Goal: Task Accomplishment & Management: Manage account settings

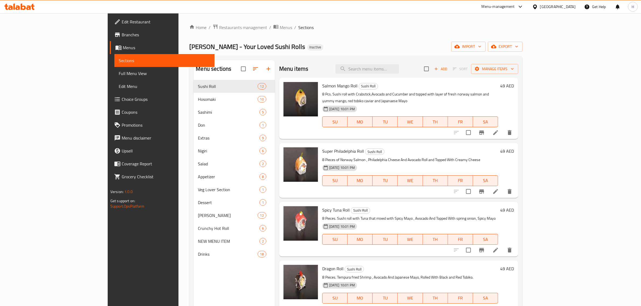
click at [324, 40] on div "Home / Restaurants management / Menus / Sections Sushi DoZo - Your Loved Sushi …" at bounding box center [355, 197] width 333 height 347
click at [486, 51] on button "import" at bounding box center [468, 47] width 34 height 10
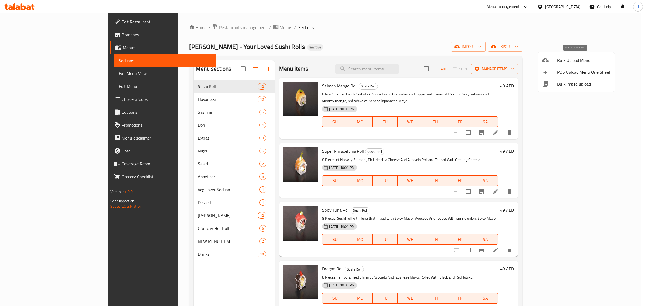
click at [555, 65] on li "Bulk Upload Menu" at bounding box center [576, 60] width 77 height 12
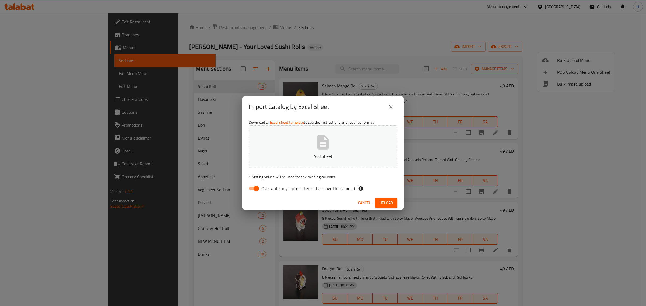
click at [258, 186] on input "Overwrite any current items that have the same ID." at bounding box center [256, 189] width 31 height 10
checkbox input "false"
click at [278, 148] on button "Add Sheet" at bounding box center [323, 146] width 149 height 43
click at [387, 205] on span "Upload" at bounding box center [386, 203] width 13 height 7
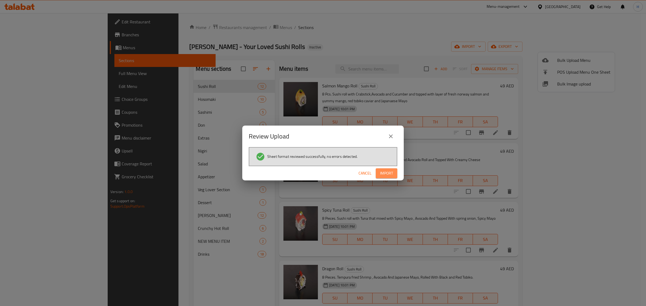
click at [393, 169] on button "Import" at bounding box center [387, 174] width 22 height 10
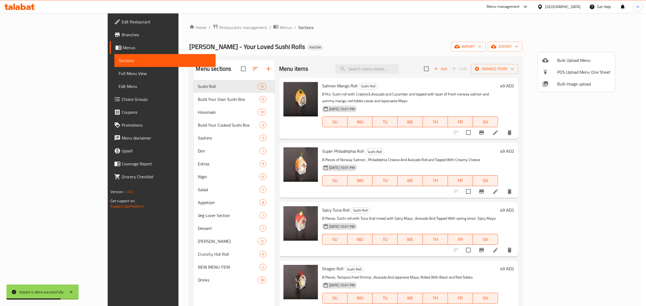
click at [228, 69] on div at bounding box center [323, 153] width 646 height 306
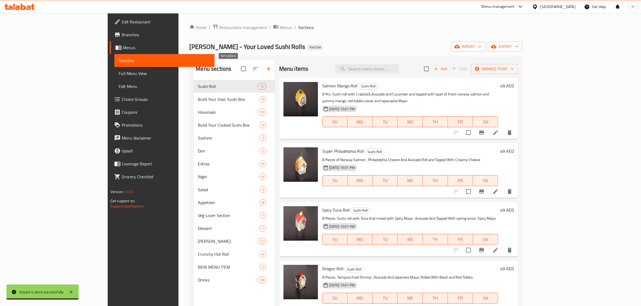
click at [252, 69] on icon "button" at bounding box center [255, 69] width 6 height 6
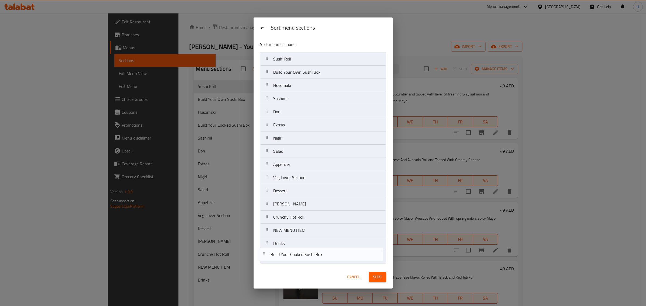
drag, startPoint x: 316, startPoint y: 104, endPoint x: 313, endPoint y: 265, distance: 160.8
click at [313, 265] on div "Sort menu sections Sushi Roll Build Your Own Sushi Box Hosomaki Build Your Cook…" at bounding box center [323, 151] width 139 height 229
drag, startPoint x: 317, startPoint y: 76, endPoint x: 314, endPoint y: 246, distance: 170.7
click at [314, 246] on nav "Sushi Roll Build Your Own Sushi Box Hosomaki Sashimi Don Extras Nigiri Salad Ap…" at bounding box center [323, 158] width 126 height 212
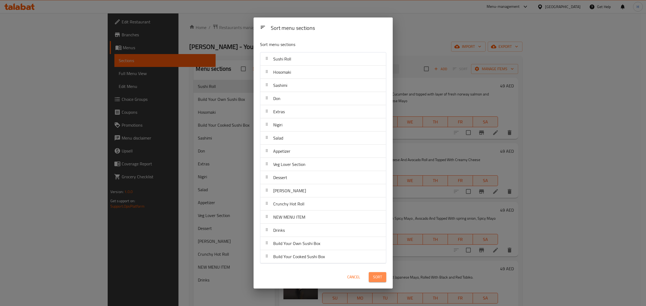
click at [380, 277] on span "Sort" at bounding box center [377, 277] width 9 height 7
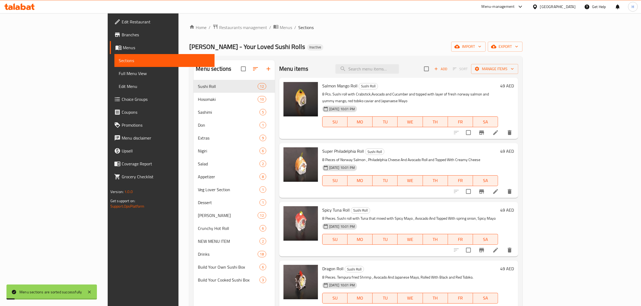
click at [119, 76] on span "Full Menu View" at bounding box center [165, 73] width 92 height 6
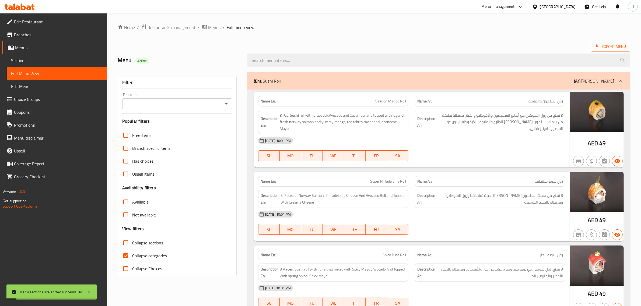
click at [149, 240] on span "Collapse sections" at bounding box center [147, 243] width 31 height 6
click at [132, 237] on input "Collapse sections" at bounding box center [125, 243] width 13 height 13
checkbox input "true"
click at [151, 253] on span "Collapse categories" at bounding box center [149, 256] width 35 height 6
click at [132, 250] on input "Collapse categories" at bounding box center [125, 256] width 13 height 13
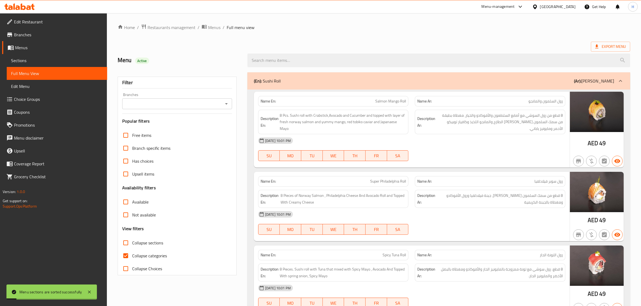
checkbox input "false"
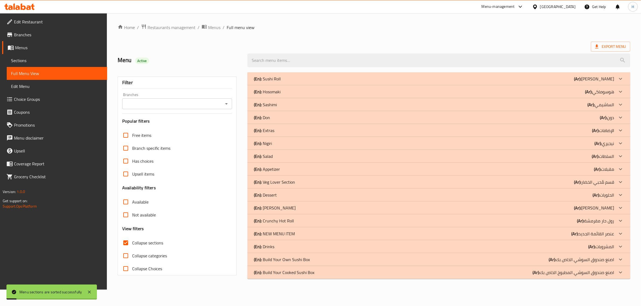
click at [181, 269] on div "Filter Branches Branches Popular filters Free items Branch specific items Has c…" at bounding box center [179, 175] width 130 height 213
click at [343, 275] on div "(En): Build Your Cooked Sushi Box (Ar): اصنع صندوق السوشي المطبوخ الخاص بك" at bounding box center [437, 272] width 363 height 6
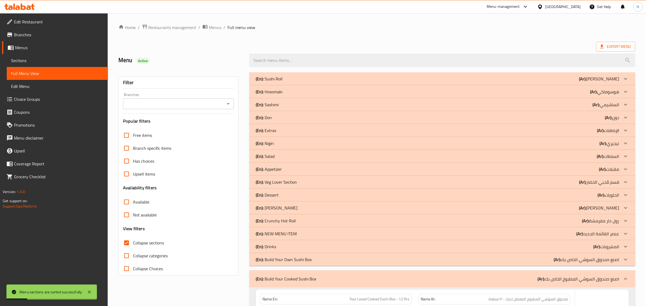
click at [349, 261] on div "(En): Build Your Own Sushi Box (Ar): اصنع صندوق السوشي الخاص بك" at bounding box center [437, 260] width 363 height 6
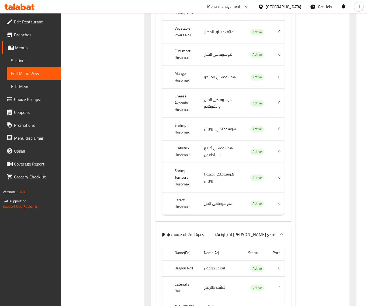
scroll to position [12824, 0]
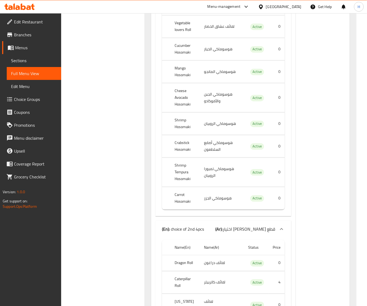
copy span "Salmon Lover Box - choose your pcs"
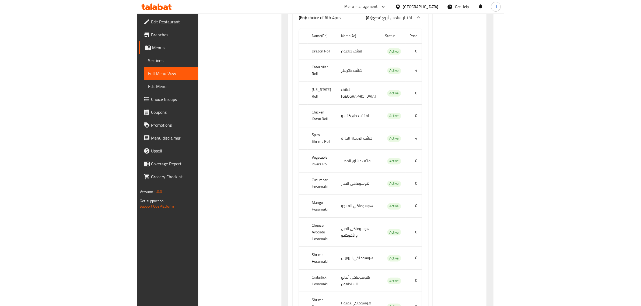
scroll to position [14505, 0]
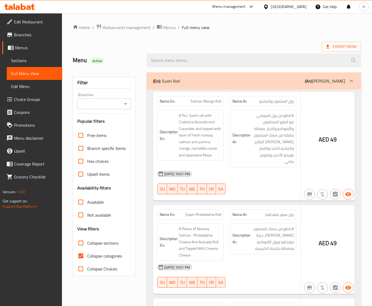
click at [18, 58] on div at bounding box center [186, 153] width 372 height 306
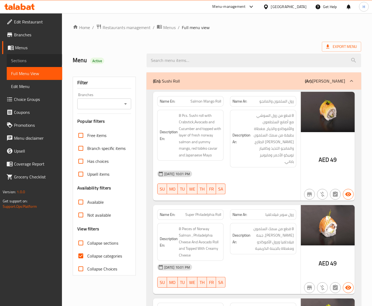
click at [22, 59] on span "Sections" at bounding box center [34, 60] width 47 height 6
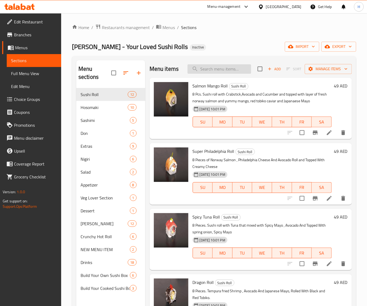
click at [221, 69] on input "search" at bounding box center [219, 68] width 64 height 9
paste input "Salmon Lover Box - choose your pcs"
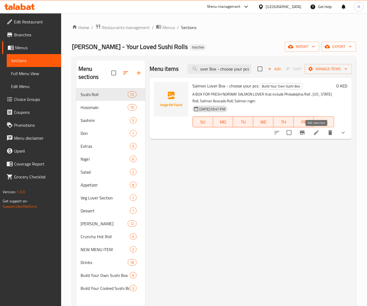
type input "Salmon Lover Box - choose your pcs"
click at [314, 131] on icon at bounding box center [316, 132] width 6 height 6
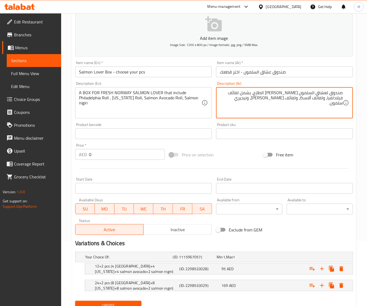
scroll to position [88, 0]
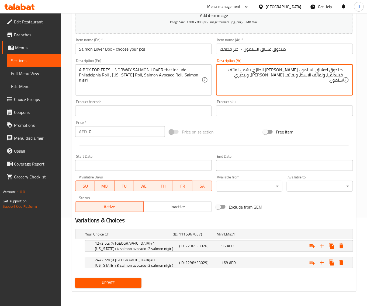
type textarea "صندوق لعشاق السلمون النرويجي الطازج، يشمل لفائف فيلادلفيا، ولفائف ألاسكا، ولفائ…"
click at [125, 281] on span "Update" at bounding box center [108, 283] width 58 height 7
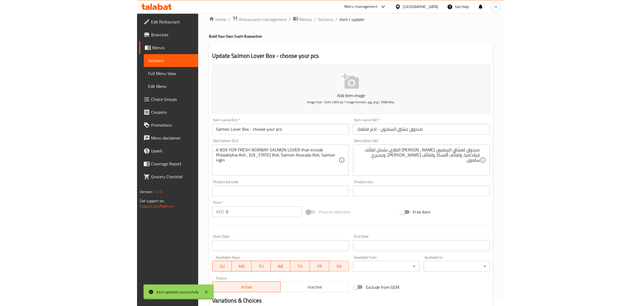
scroll to position [0, 0]
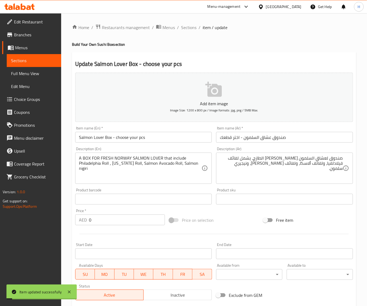
drag, startPoint x: 182, startPoint y: 27, endPoint x: 183, endPoint y: 0, distance: 27.2
click at [182, 27] on span "Sections" at bounding box center [188, 27] width 15 height 6
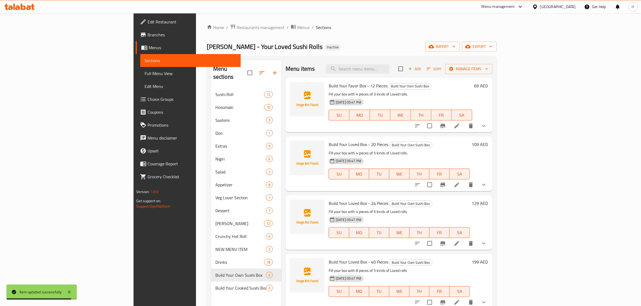
drag, startPoint x: 70, startPoint y: 73, endPoint x: 286, endPoint y: 0, distance: 228.0
click at [145, 73] on span "Full Menu View" at bounding box center [191, 73] width 92 height 6
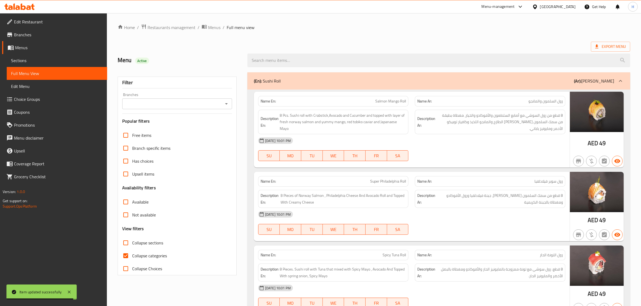
click at [135, 222] on div "Free items Branch specific items Has choices Upsell items Availability filters …" at bounding box center [177, 202] width 110 height 146
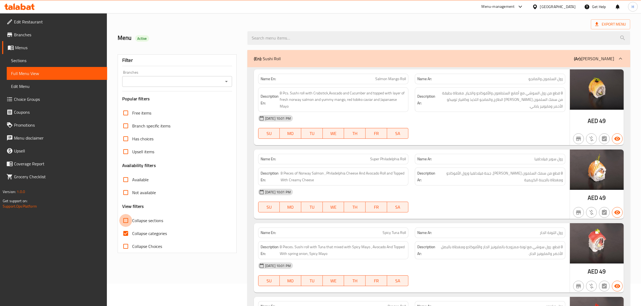
click at [128, 220] on input "Collapse sections" at bounding box center [125, 220] width 13 height 13
checkbox input "true"
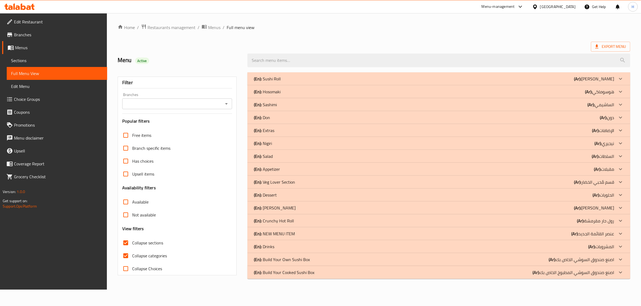
scroll to position [0, 0]
click at [135, 253] on span "Collapse categories" at bounding box center [150, 256] width 35 height 6
click at [133, 253] on input "Collapse categories" at bounding box center [126, 256] width 13 height 13
click at [330, 274] on div "(En): Build Your Cooked Sushi Box (Ar): اصنع صندوق السوشي المطبوخ الخاص بك" at bounding box center [437, 272] width 363 height 6
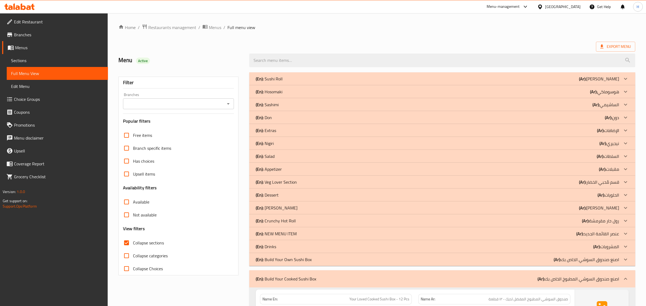
click at [131, 256] on input "Collapse categories" at bounding box center [126, 256] width 13 height 13
checkbox input "true"
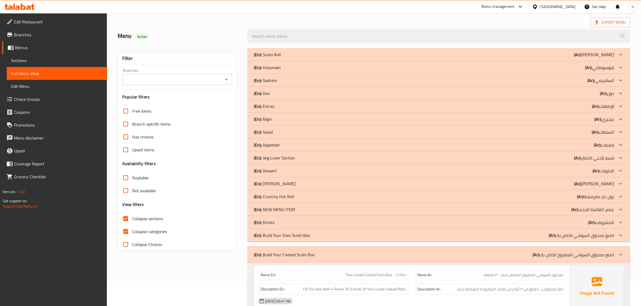
scroll to position [90, 0]
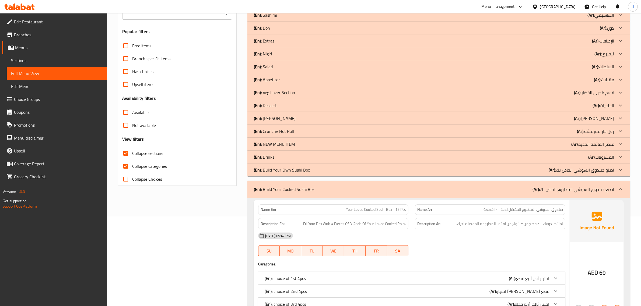
click at [279, 188] on p "(En): Build Your Cooked Sushi Box" at bounding box center [284, 189] width 61 height 6
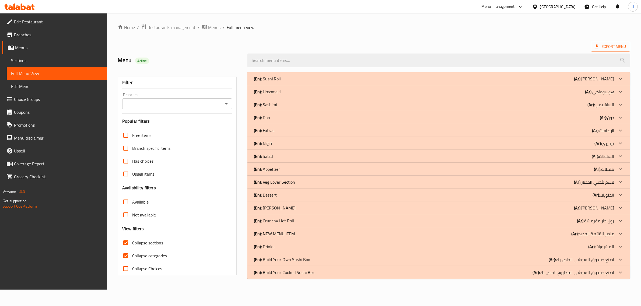
scroll to position [0, 0]
click at [322, 269] on div "(En): Build Your Cooked Sushi Box (Ar): اصنع صندوق السوشي المطبوخ الخاص بك" at bounding box center [437, 272] width 363 height 6
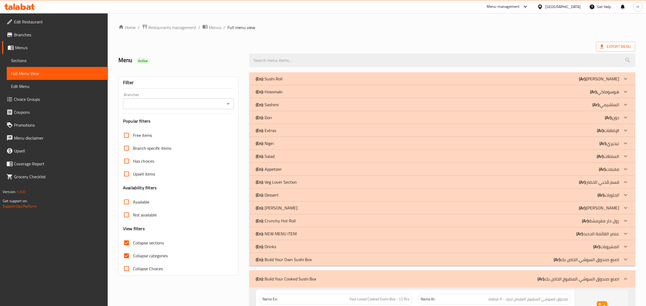
click at [333, 259] on div "(En): Build Your Own Sushi Box (Ar): اصنع صندوق السوشي الخاص بك" at bounding box center [437, 260] width 363 height 6
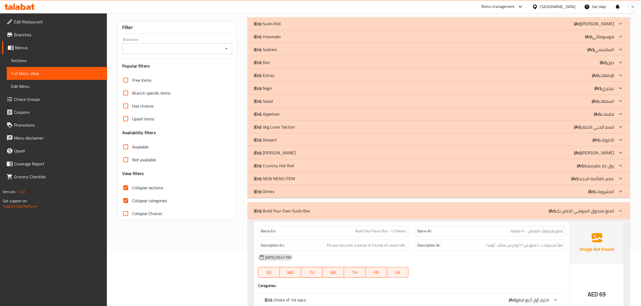
scroll to position [12, 0]
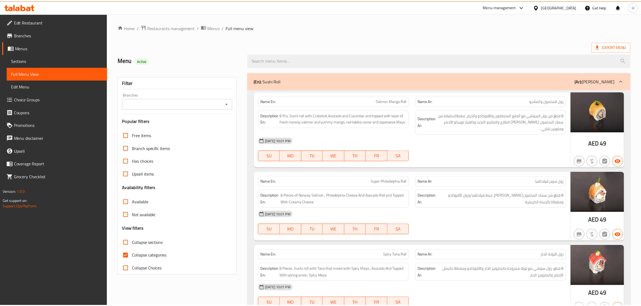
scroll to position [45, 0]
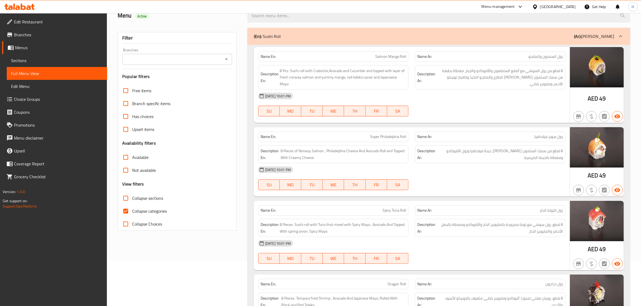
click at [125, 200] on input "Collapse sections" at bounding box center [125, 198] width 13 height 13
checkbox input "true"
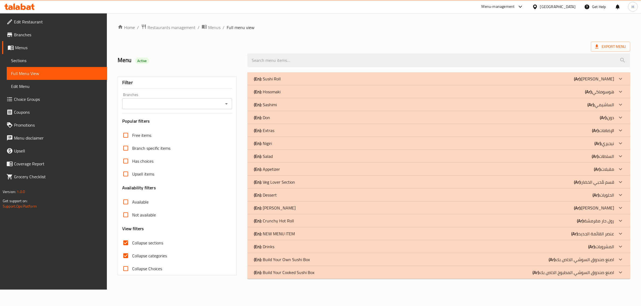
scroll to position [0, 0]
click at [134, 256] on span "Collapse categories" at bounding box center [150, 256] width 35 height 6
click at [133, 256] on input "Collapse categories" at bounding box center [126, 256] width 13 height 13
checkbox input "false"
click at [304, 273] on p "(En): Build Your Cooked Sushi Box" at bounding box center [286, 272] width 61 height 6
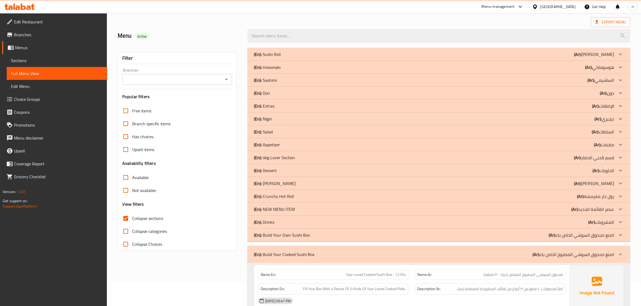
scroll to position [45, 0]
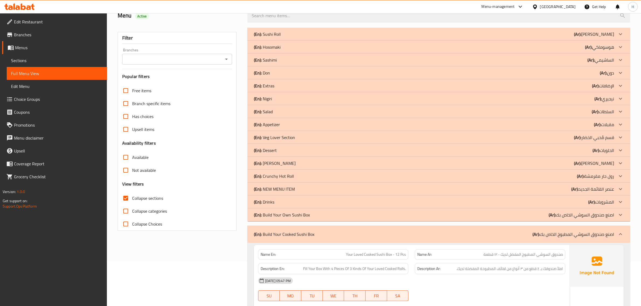
click at [292, 216] on p "(En): Build Your Own Sushi Box" at bounding box center [282, 215] width 56 height 6
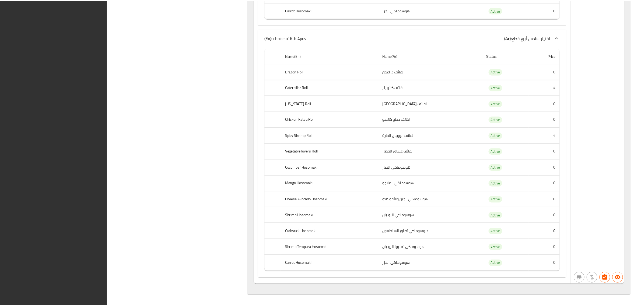
scroll to position [14505, 0]
